Goal: Transaction & Acquisition: Book appointment/travel/reservation

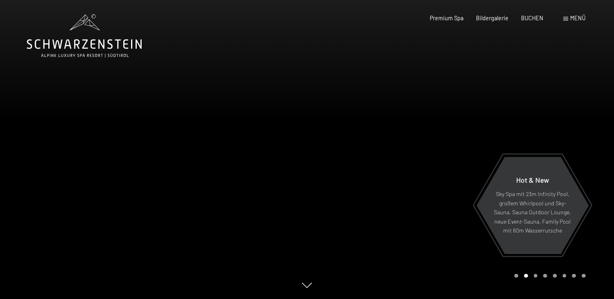
click at [576, 18] on span "Menü" at bounding box center [577, 18] width 15 height 7
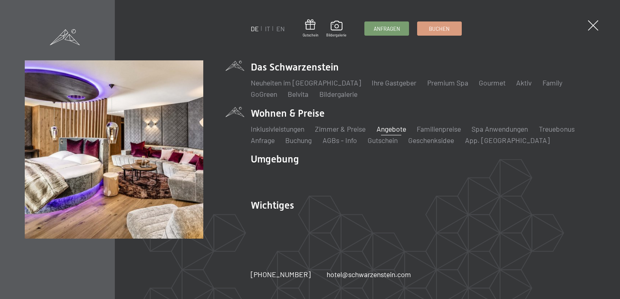
click at [402, 128] on link "Angebote" at bounding box center [391, 129] width 30 height 9
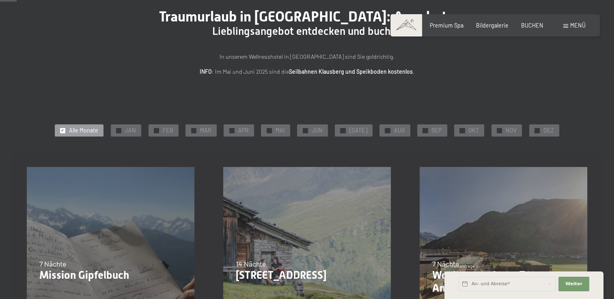
scroll to position [81, 0]
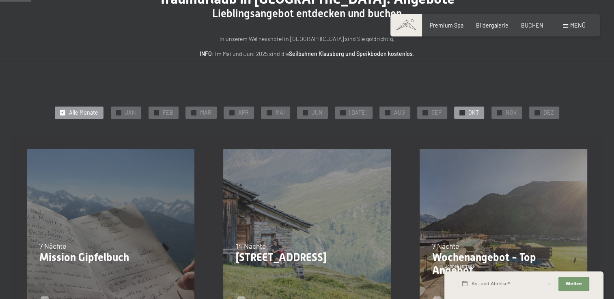
click at [468, 110] on span "OKT" at bounding box center [473, 113] width 11 height 8
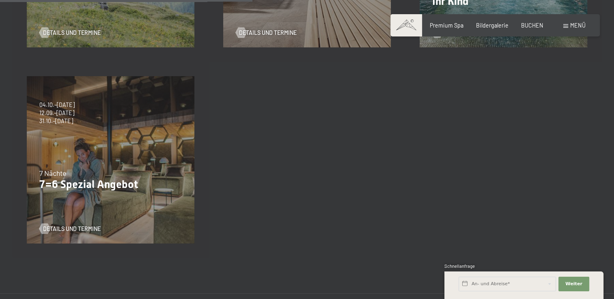
scroll to position [365, 0]
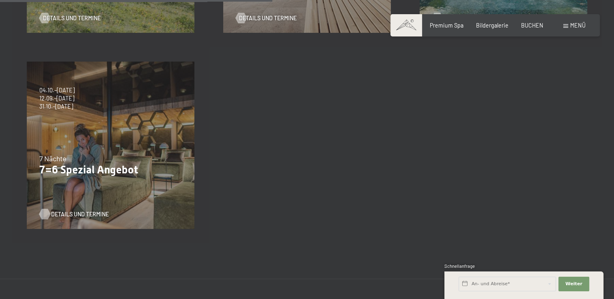
click at [69, 212] on span "Details und Termine" at bounding box center [80, 215] width 58 height 8
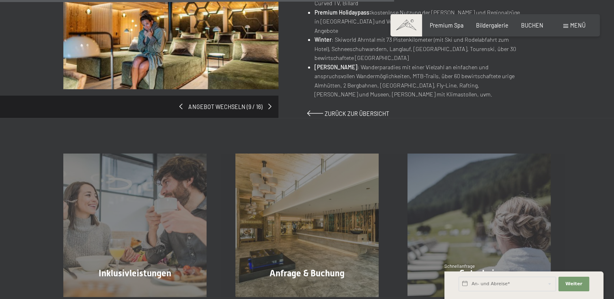
scroll to position [568, 0]
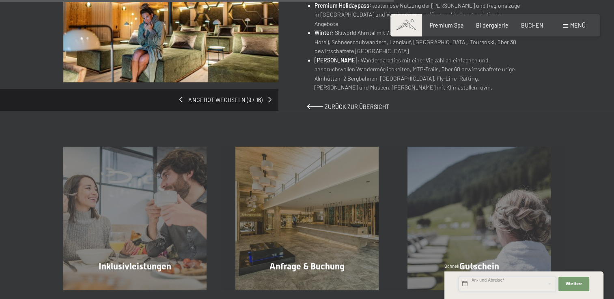
click at [500, 285] on input "text" at bounding box center [506, 284] width 97 height 15
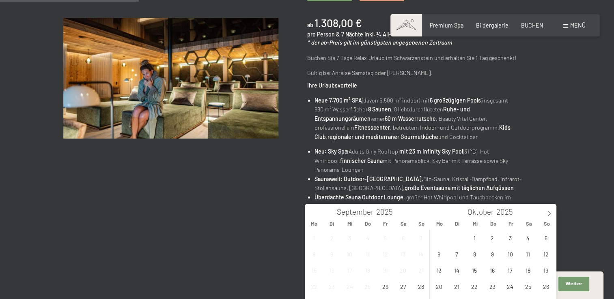
scroll to position [162, 0]
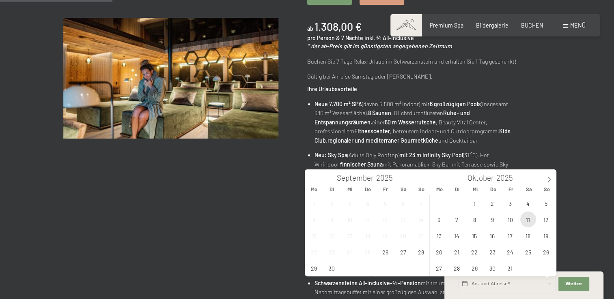
click at [530, 221] on span "11" at bounding box center [528, 220] width 16 height 16
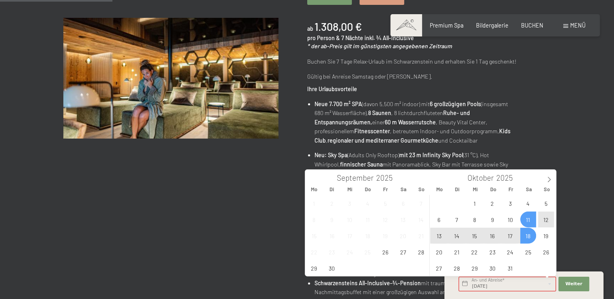
click at [529, 233] on span "18" at bounding box center [528, 236] width 16 height 16
type input "Sa. 11.10.2025 - Sa. 18.10.2025"
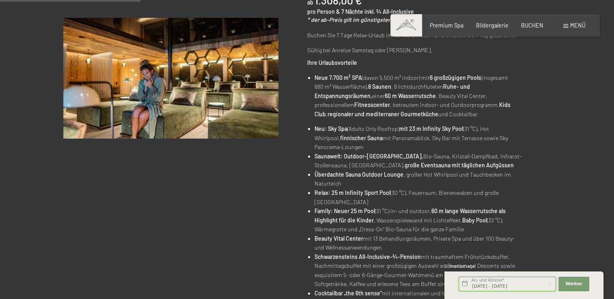
scroll to position [203, 0]
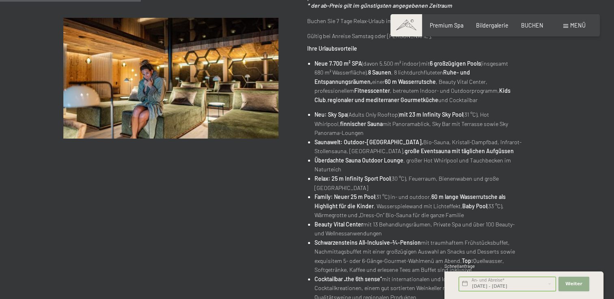
click at [576, 283] on span "Weiter" at bounding box center [573, 284] width 17 height 6
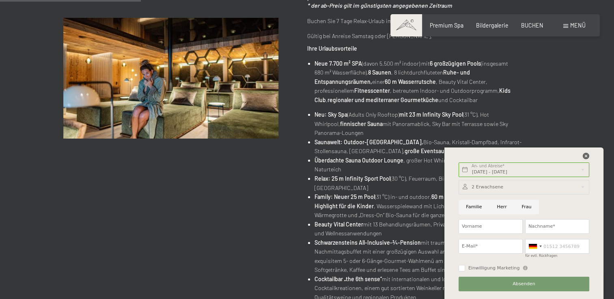
click at [584, 158] on icon at bounding box center [585, 156] width 6 height 6
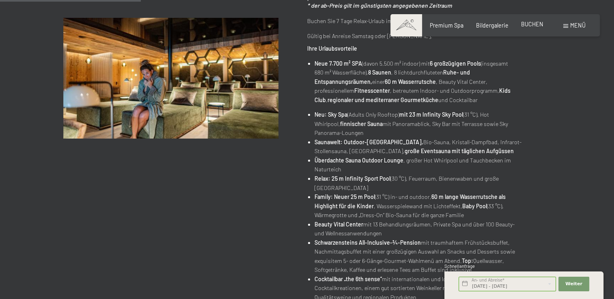
click at [532, 27] on span "BUCHEN" at bounding box center [532, 24] width 22 height 7
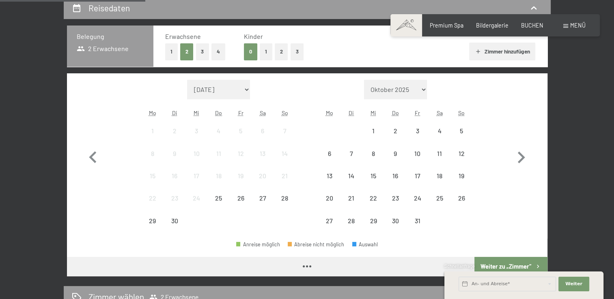
scroll to position [203, 0]
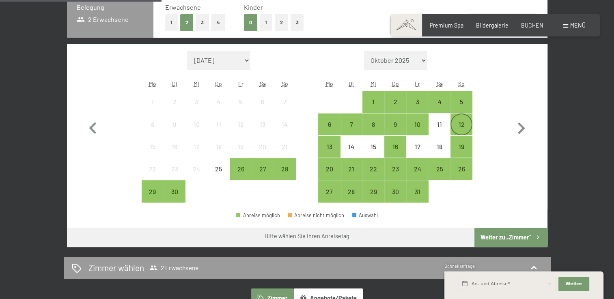
click at [460, 127] on div "12" at bounding box center [461, 131] width 20 height 20
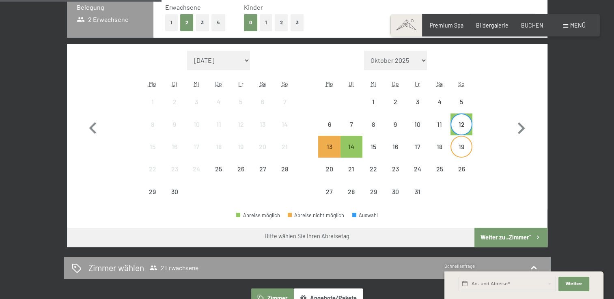
click at [463, 147] on div "19" at bounding box center [461, 154] width 20 height 20
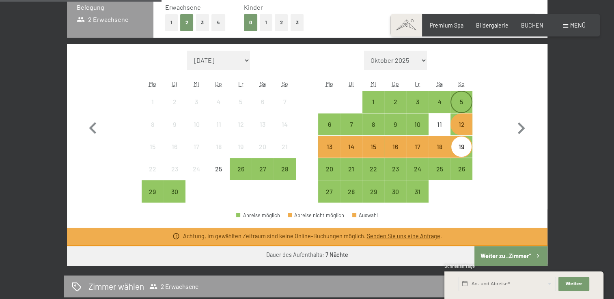
click at [464, 103] on div "5" at bounding box center [461, 109] width 20 height 20
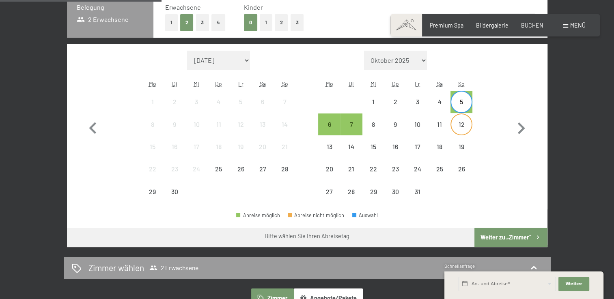
click at [460, 125] on div "12" at bounding box center [461, 131] width 20 height 20
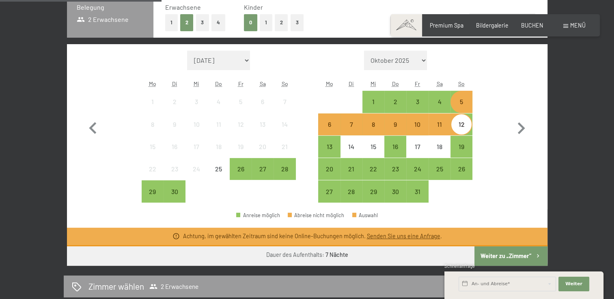
click at [438, 127] on div "11" at bounding box center [439, 131] width 20 height 20
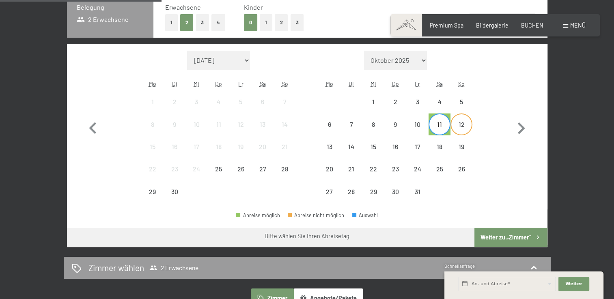
click at [462, 126] on div "12" at bounding box center [461, 131] width 20 height 20
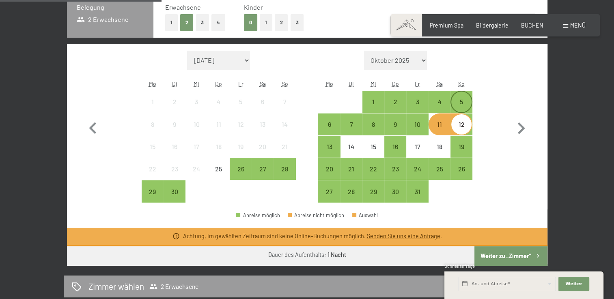
click at [462, 104] on div "5" at bounding box center [461, 109] width 20 height 20
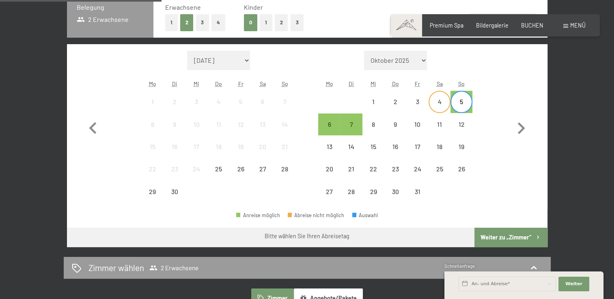
click at [438, 105] on div "4" at bounding box center [439, 109] width 20 height 20
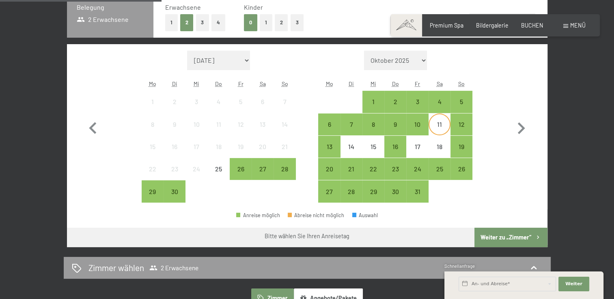
click at [441, 125] on div "11" at bounding box center [439, 131] width 20 height 20
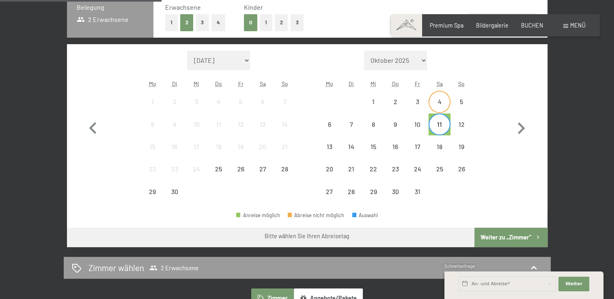
click at [439, 99] on div "4" at bounding box center [439, 109] width 20 height 20
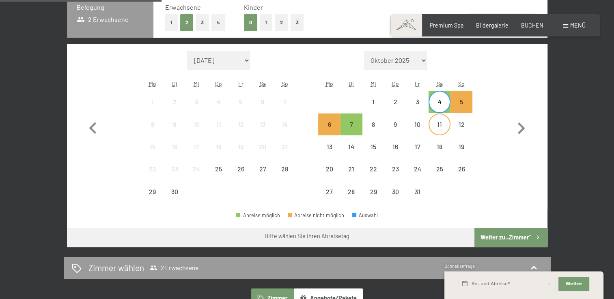
click at [438, 129] on div "11" at bounding box center [439, 131] width 20 height 20
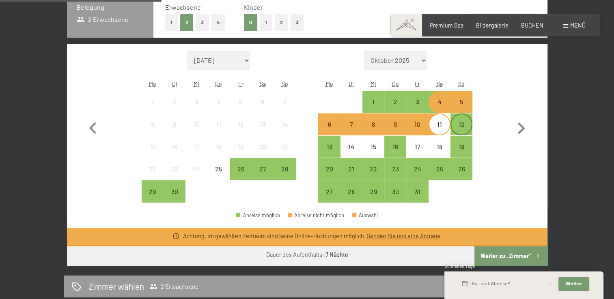
click at [460, 129] on div "12" at bounding box center [461, 131] width 20 height 20
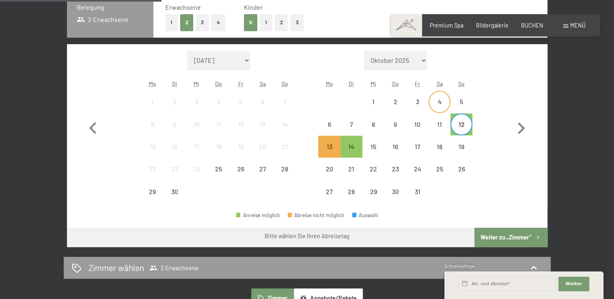
click at [441, 103] on div "4" at bounding box center [439, 109] width 20 height 20
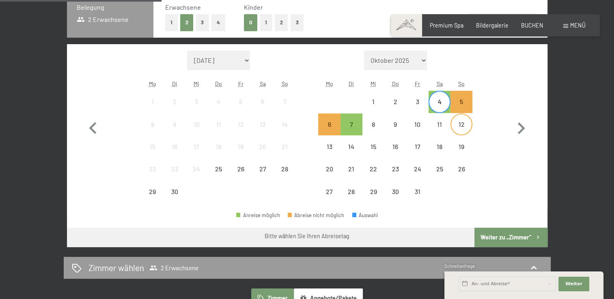
click at [459, 125] on div "12" at bounding box center [461, 131] width 20 height 20
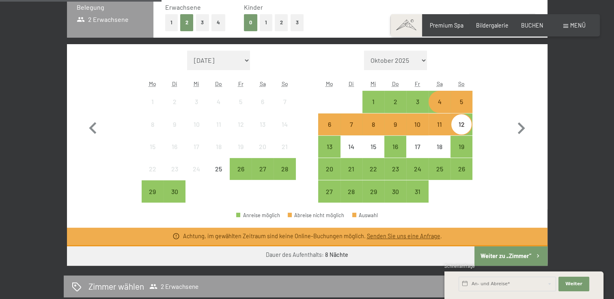
click at [443, 101] on div "4" at bounding box center [439, 109] width 20 height 20
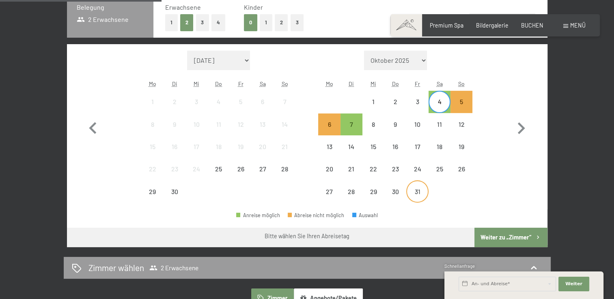
click at [417, 190] on div "31" at bounding box center [417, 199] width 20 height 20
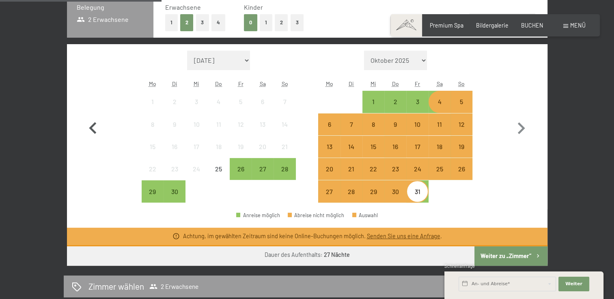
click at [96, 133] on icon "button" at bounding box center [93, 129] width 24 height 24
click at [92, 129] on icon "button" at bounding box center [92, 128] width 7 height 12
click at [461, 107] on div "5" at bounding box center [461, 109] width 20 height 20
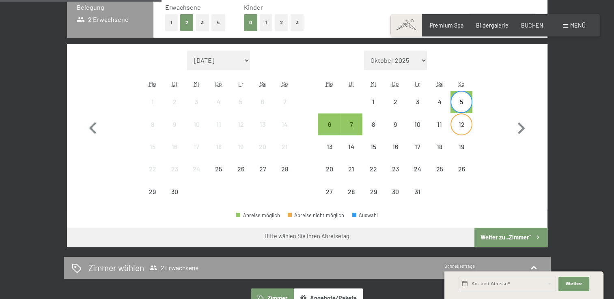
click at [459, 120] on div "12" at bounding box center [461, 124] width 20 height 20
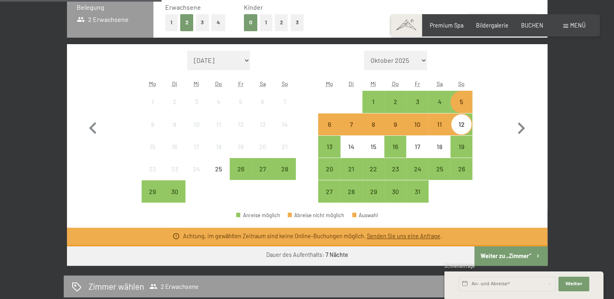
click at [503, 253] on button "Weiter zu „Zimmer“" at bounding box center [510, 256] width 73 height 19
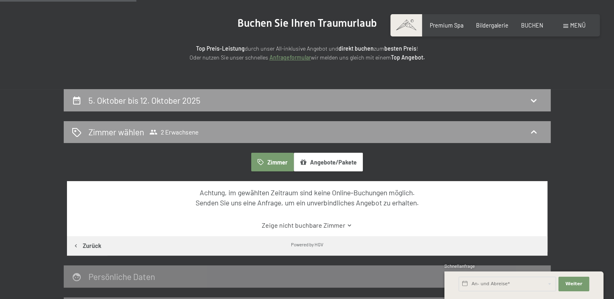
scroll to position [0, 0]
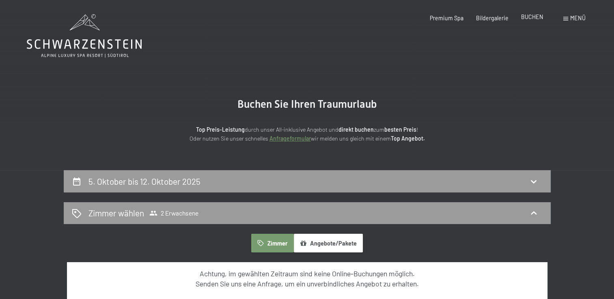
click at [542, 17] on span "BUCHEN" at bounding box center [532, 16] width 22 height 7
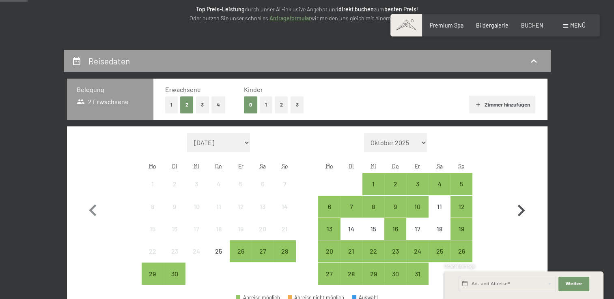
scroll to position [122, 0]
